Goal: Information Seeking & Learning: Learn about a topic

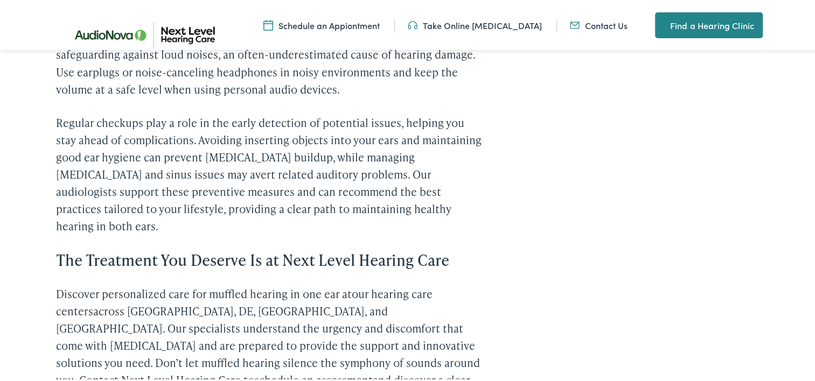
scroll to position [1972, 0]
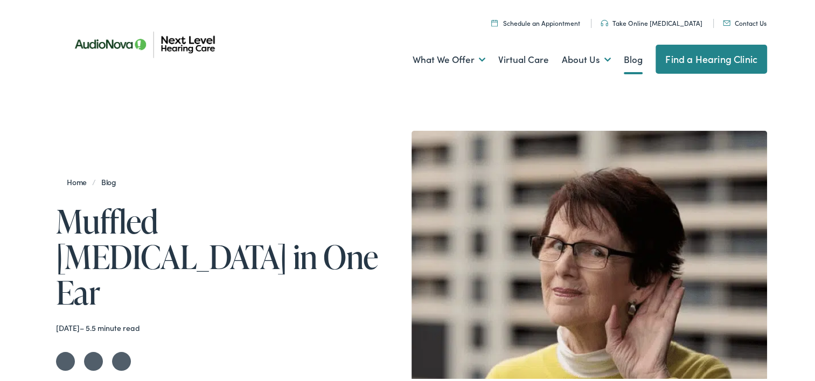
click at [123, 212] on h1 "Muffled [MEDICAL_DATA] in One Ear" at bounding box center [219, 255] width 327 height 107
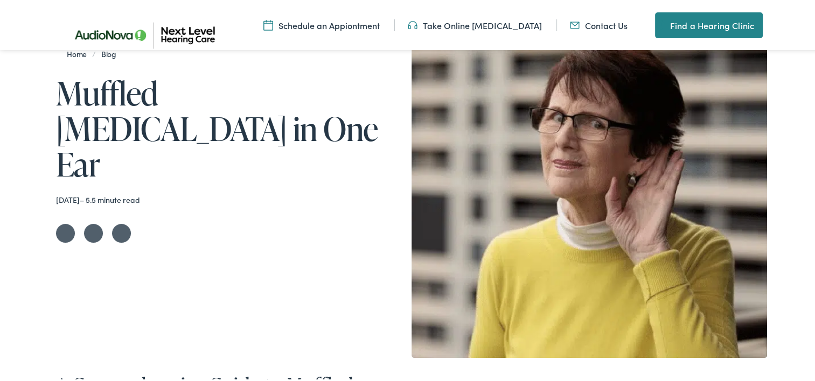
scroll to position [125, 0]
